Goal: Information Seeking & Learning: Learn about a topic

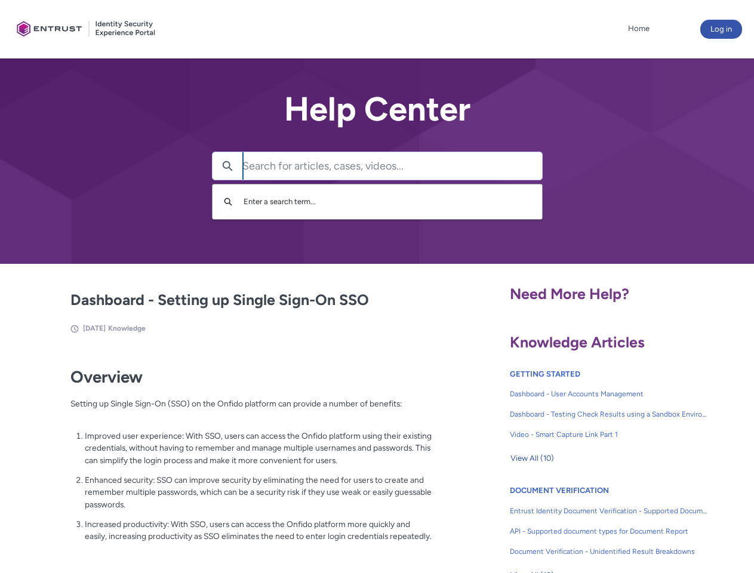
click at [227, 166] on lightning-primitive-icon "button" at bounding box center [227, 165] width 11 height 9
click at [229, 456] on p "Improved user experience: With SSO, users can access the Onfido platform using …" at bounding box center [258, 448] width 347 height 37
click at [532, 458] on span "View All (10)" at bounding box center [532, 458] width 44 height 18
click at [576, 522] on link "API - Supported document types for Document Report" at bounding box center [609, 531] width 198 height 20
